Goal: Task Accomplishment & Management: Complete application form

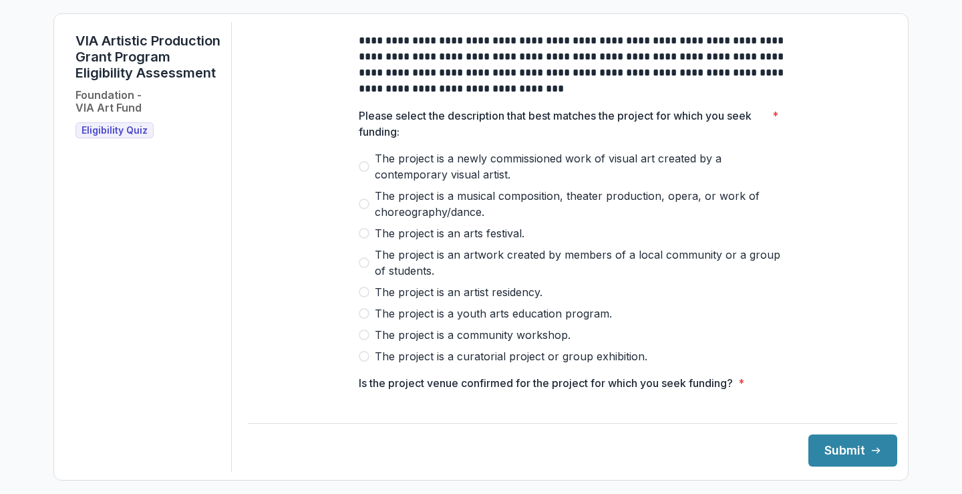
click at [138, 136] on span "Eligibility Quiz" at bounding box center [114, 130] width 66 height 11
click at [104, 136] on span "Eligibility Quiz" at bounding box center [114, 130] width 66 height 11
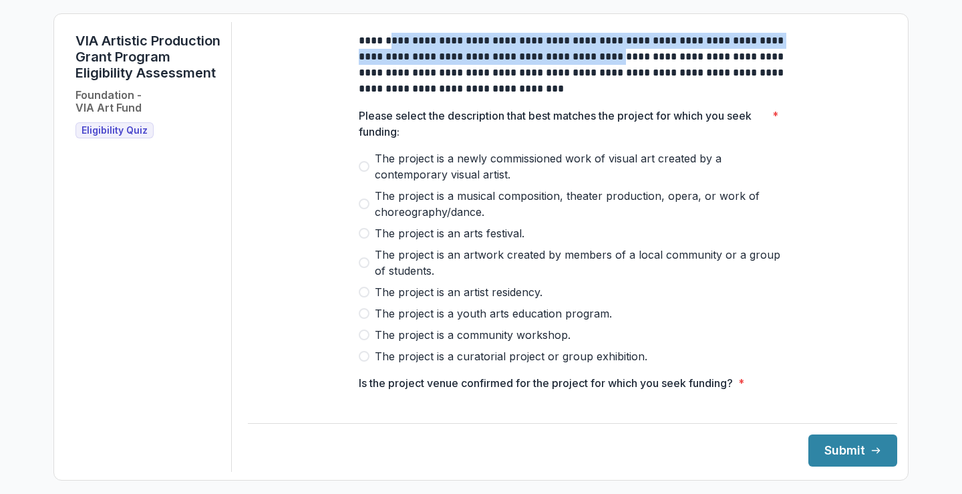
drag, startPoint x: 383, startPoint y: 49, endPoint x: 592, endPoint y: 69, distance: 210.6
click at [592, 69] on p "**********" at bounding box center [572, 65] width 427 height 64
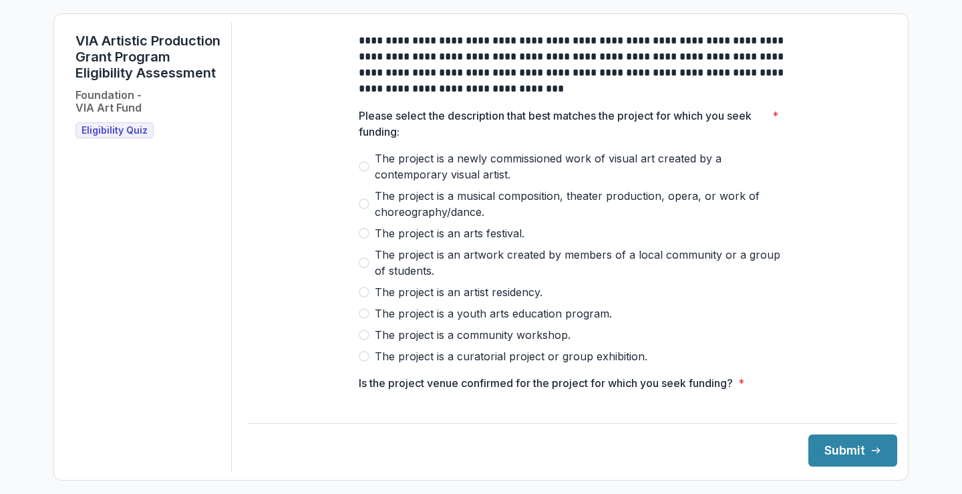
click at [359, 209] on span at bounding box center [364, 203] width 11 height 11
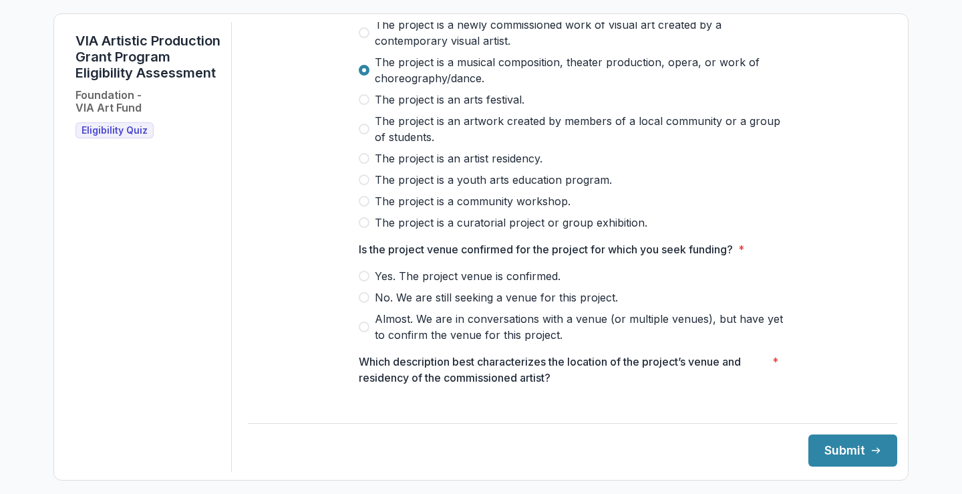
scroll to position [200, 0]
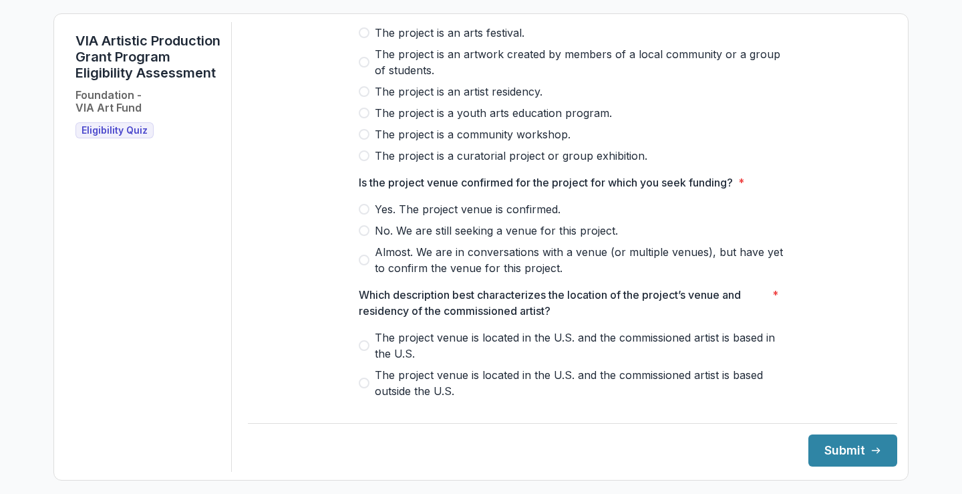
click at [520, 217] on span "Yes. The project venue is confirmed." at bounding box center [468, 209] width 186 height 16
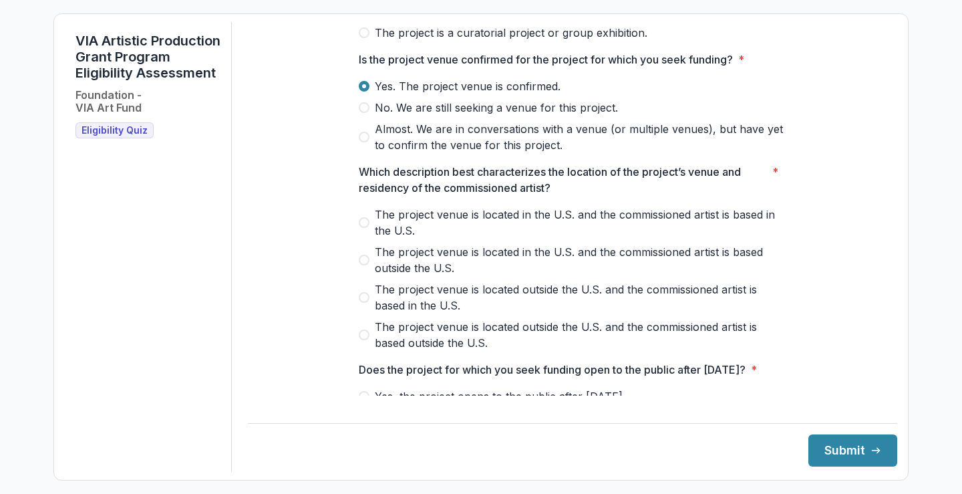
scroll to position [334, 0]
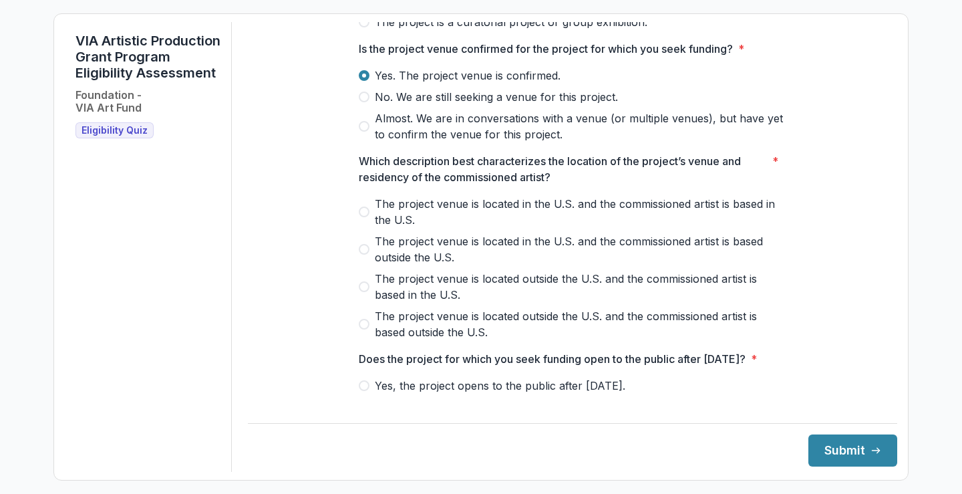
click at [490, 131] on span "Almost. We are in conversations with a venue (or multiple venues), but have yet…" at bounding box center [580, 126] width 411 height 32
click at [739, 216] on span "The project venue is located in the U.S. and the commissioned artist is based i…" at bounding box center [580, 212] width 411 height 32
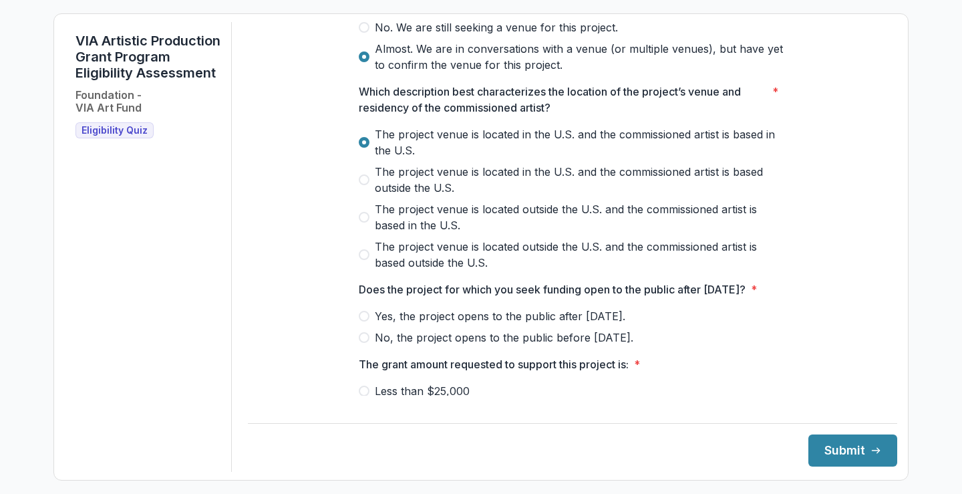
scroll to position [534, 0]
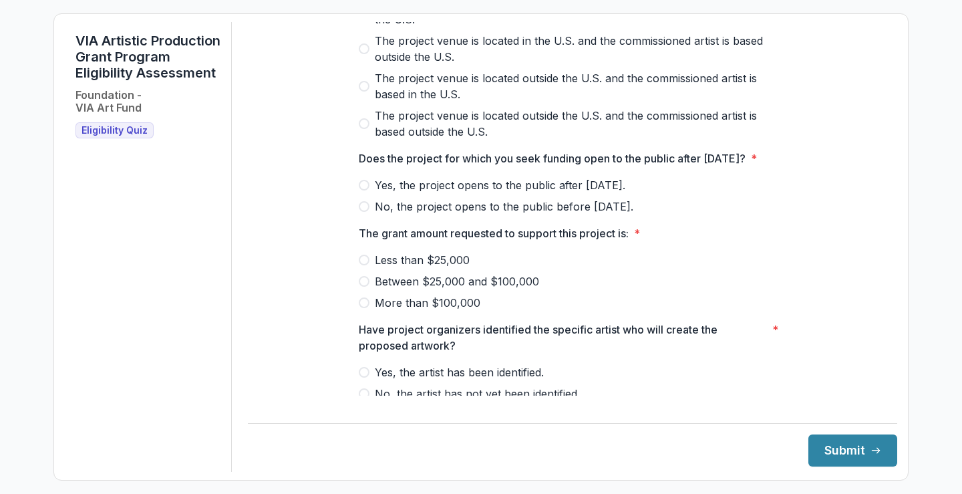
click at [554, 193] on span "Yes, the project opens to the public after [DATE]." at bounding box center [500, 185] width 250 height 16
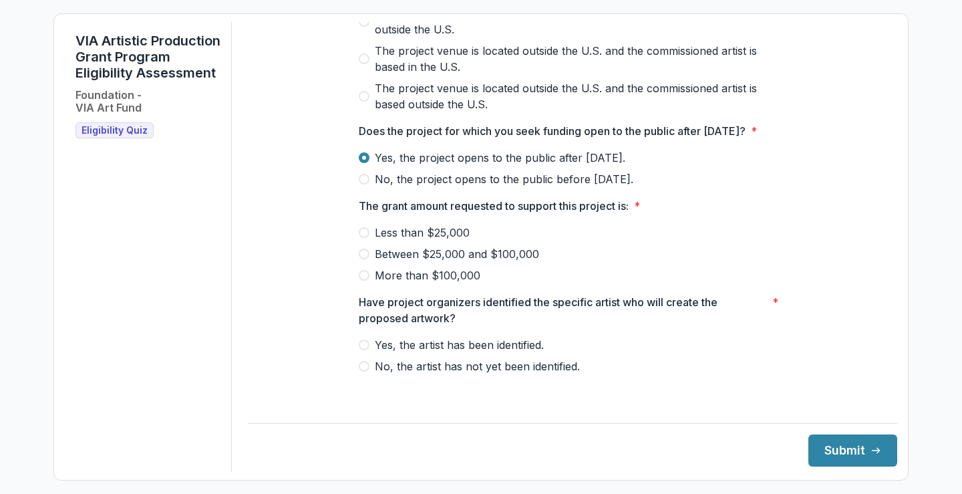
scroll to position [578, 0]
click at [394, 262] on span "Between $25,000 and $100,000" at bounding box center [457, 254] width 164 height 16
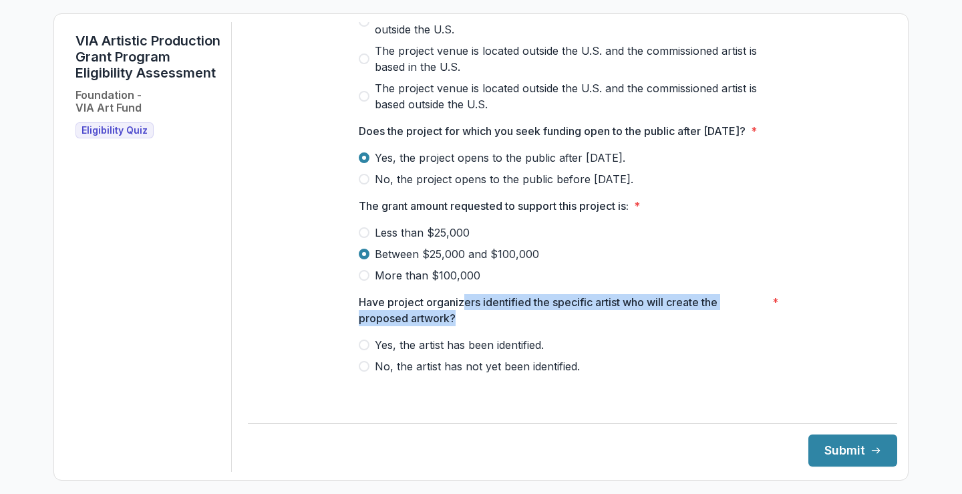
drag, startPoint x: 462, startPoint y: 317, endPoint x: 675, endPoint y: 328, distance: 214.1
click at [675, 326] on p "Have project organizers identified the specific artist who will create the prop…" at bounding box center [563, 310] width 408 height 32
click at [518, 352] on span "Yes, the artist has been identified." at bounding box center [459, 345] width 169 height 16
click at [855, 438] on button "Submit" at bounding box center [852, 450] width 89 height 32
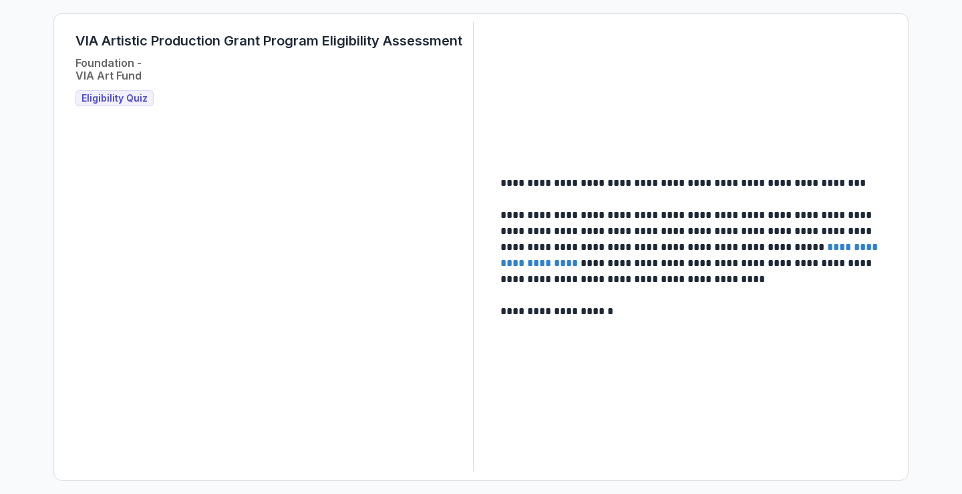
click at [125, 102] on span "Eligibility Quiz" at bounding box center [114, 98] width 66 height 11
